Goal: Information Seeking & Learning: Learn about a topic

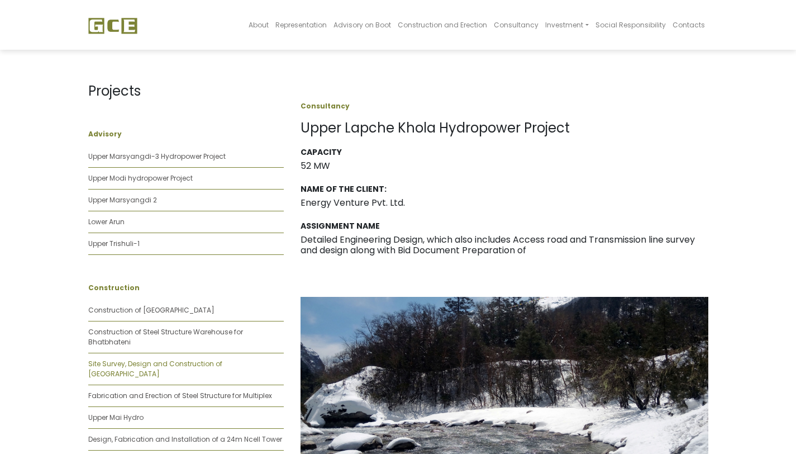
click at [202, 361] on link "Site Survey, Design and Construction of [GEOGRAPHIC_DATA]" at bounding box center [155, 369] width 134 height 20
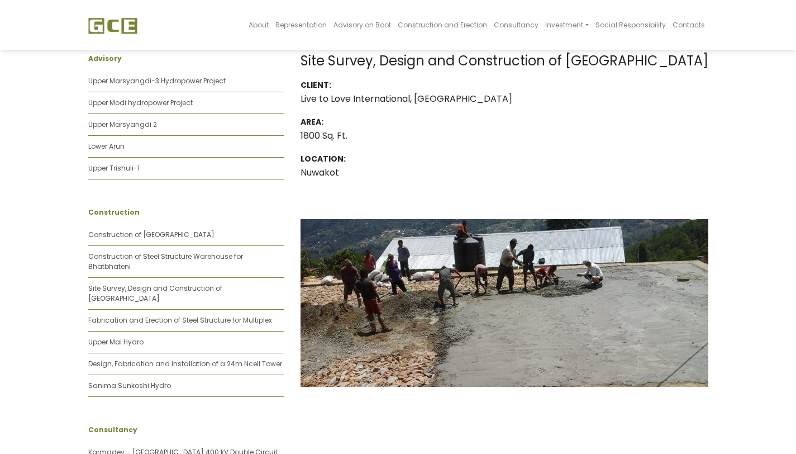
scroll to position [83, 0]
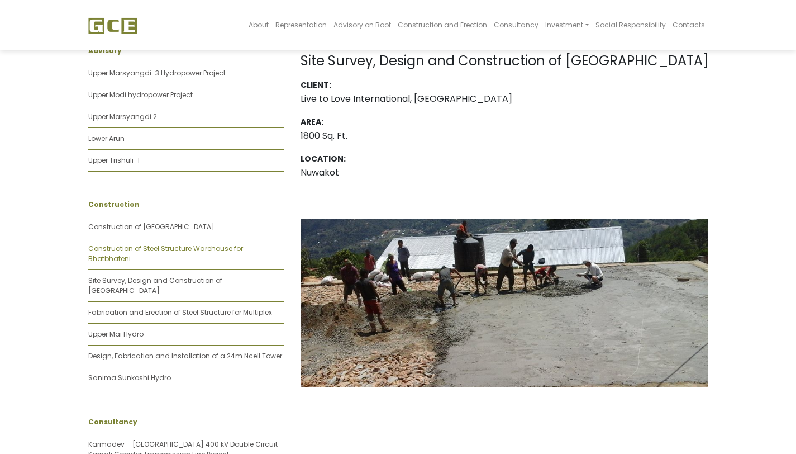
click at [224, 252] on link "Construction of Steel Structure Warehouse for Bhatbhateni" at bounding box center [165, 254] width 155 height 20
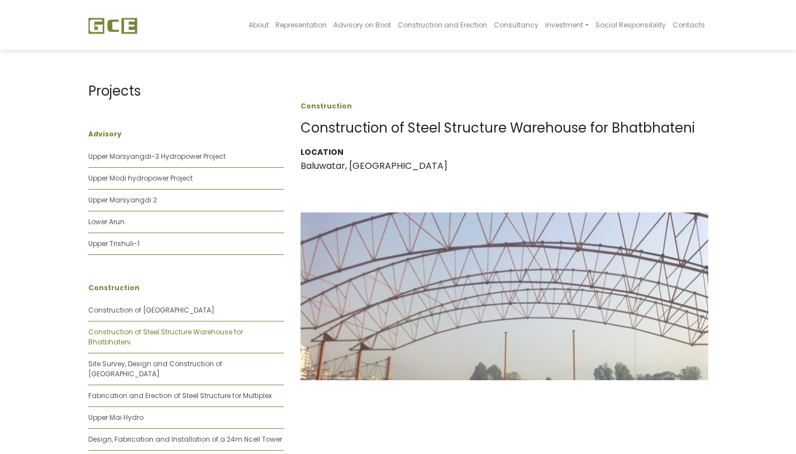
click at [127, 334] on link "Construction of Steel Structure Warehouse for Bhatbhateni" at bounding box center [165, 337] width 155 height 20
click at [144, 367] on link "Site Survey, Design and Construction of [GEOGRAPHIC_DATA]" at bounding box center [155, 369] width 134 height 20
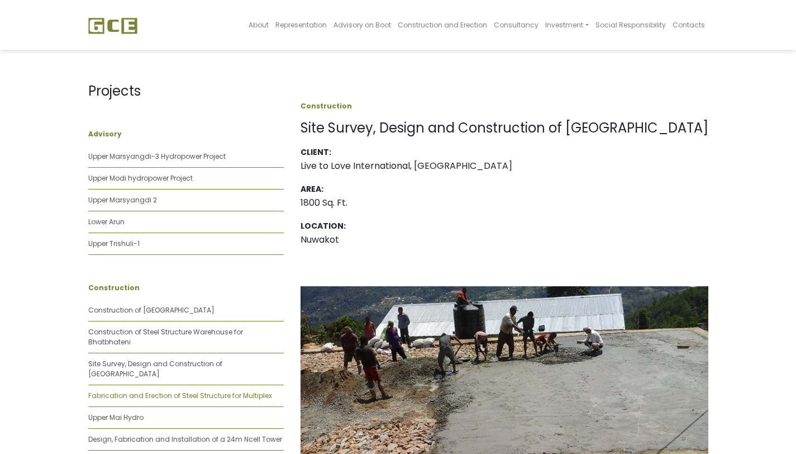
click at [132, 391] on link "Fabrication and Erection of Steel Structure for Multiplex" at bounding box center [180, 395] width 184 height 9
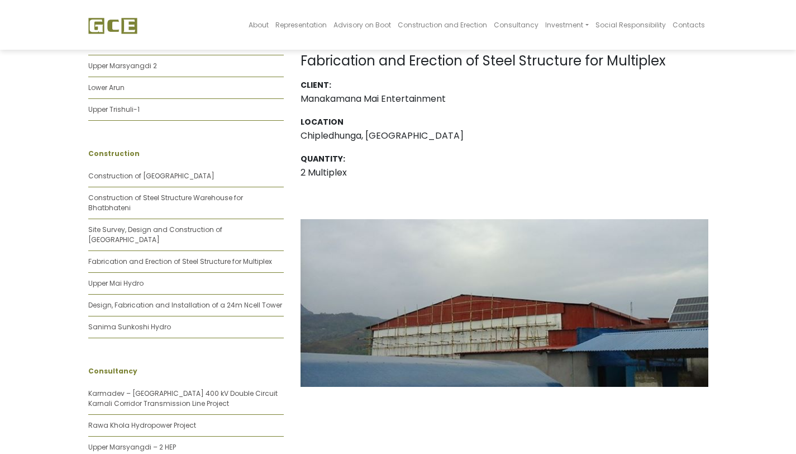
scroll to position [153, 0]
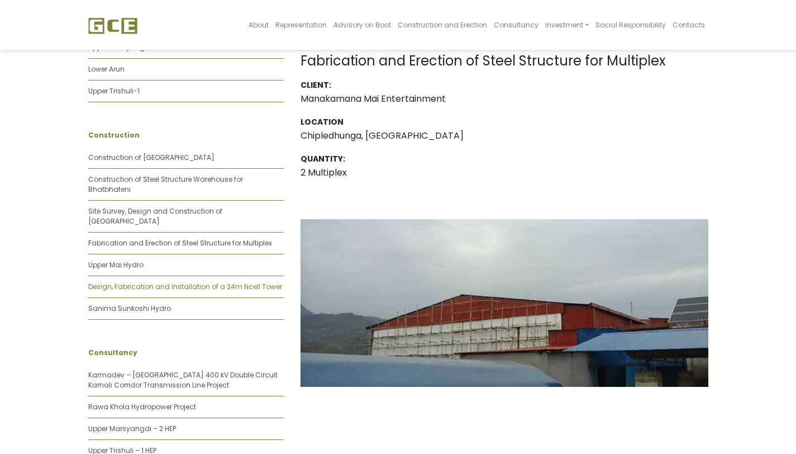
click at [178, 282] on link "Design, Fabrication and Installation of a 24m Ncell Tower" at bounding box center [185, 286] width 194 height 9
